Goal: Information Seeking & Learning: Learn about a topic

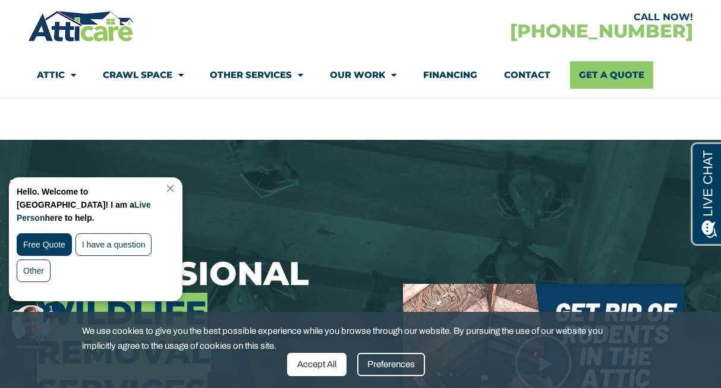
scroll to position [59, 0]
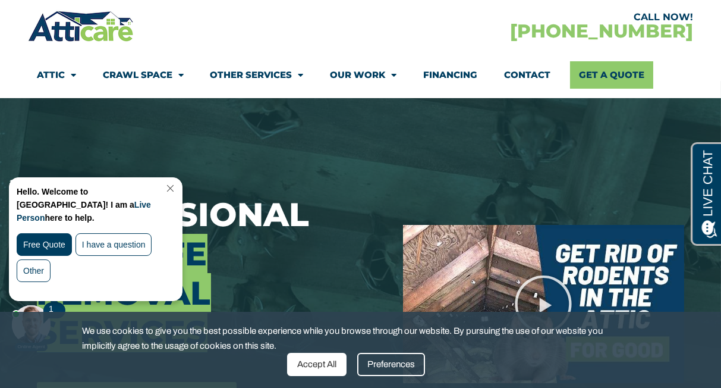
click at [177, 191] on link "Close Chat" at bounding box center [169, 187] width 16 height 9
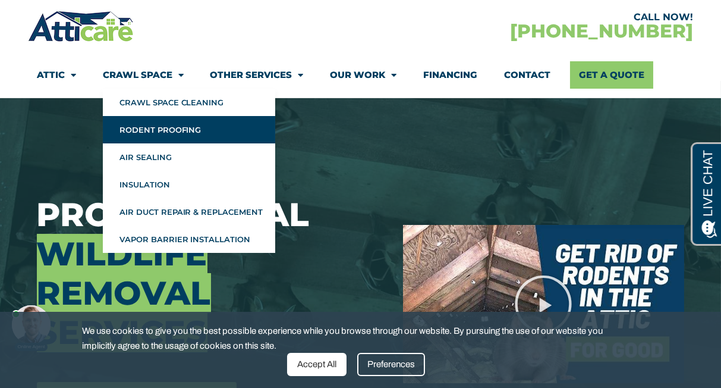
click at [222, 131] on link "Rodent Proofing" at bounding box center [189, 129] width 172 height 27
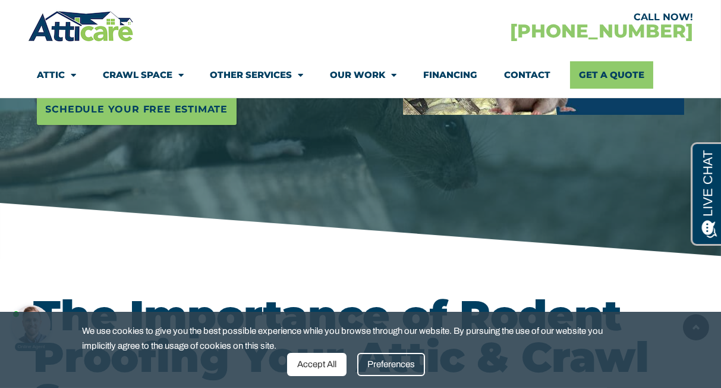
scroll to position [345, 0]
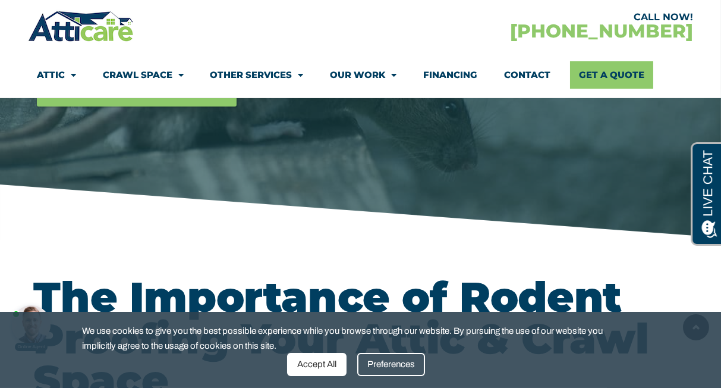
click at [333, 366] on div "Accept All" at bounding box center [316, 364] width 59 height 23
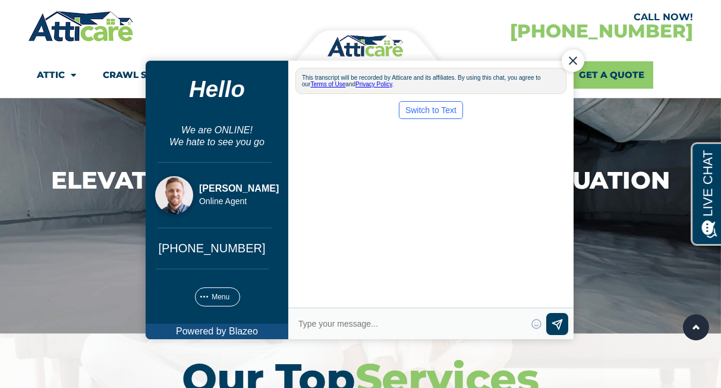
scroll to position [4045, 0]
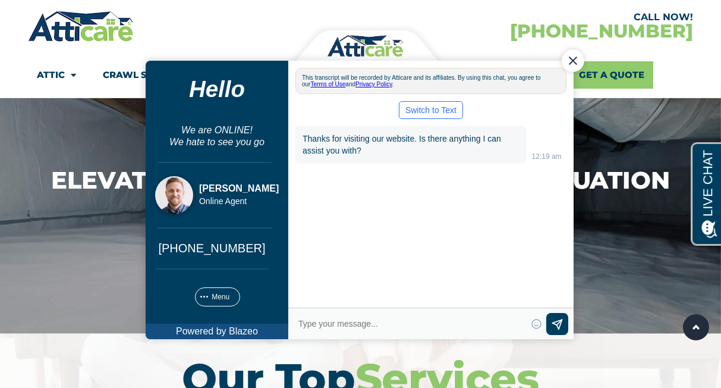
click at [41, 357] on h2 "Our Top Services" at bounding box center [361, 378] width 654 height 42
click at [573, 60] on div "Close Chat" at bounding box center [572, 60] width 23 height 23
